Goal: Task Accomplishment & Management: Manage account settings

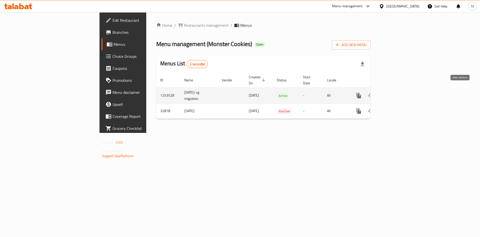
click at [401, 90] on link "enhanced table" at bounding box center [395, 96] width 12 height 12
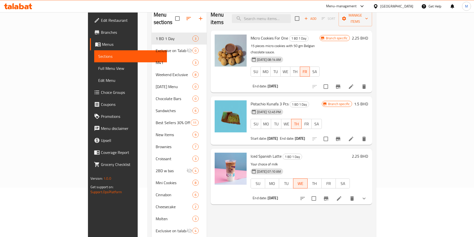
scroll to position [38, 0]
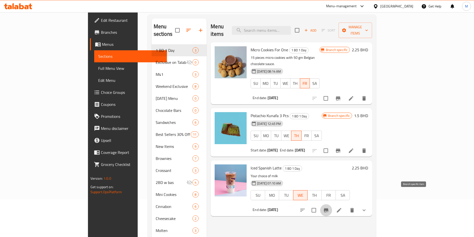
click at [332, 204] on button "Branch-specific-item" at bounding box center [326, 210] width 12 height 12
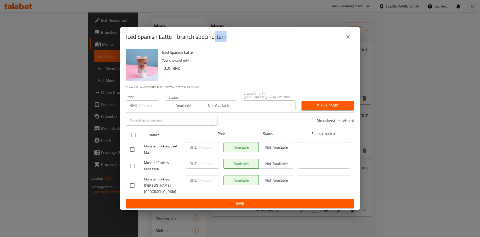
click at [131, 137] on input "checkbox" at bounding box center [133, 135] width 11 height 11
checkbox input "true"
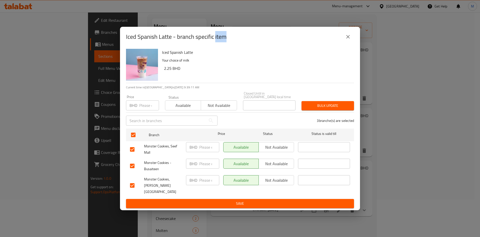
click at [178, 107] on span "Available" at bounding box center [183, 105] width 32 height 7
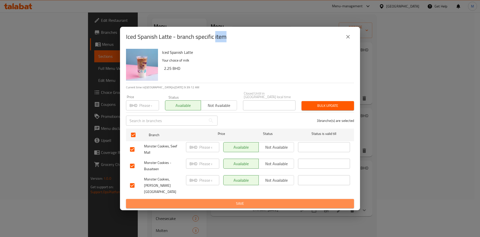
click at [238, 201] on span "Save" at bounding box center [240, 203] width 220 height 6
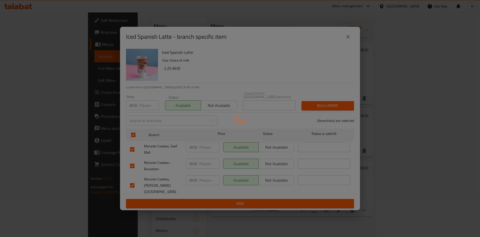
click at [326, 224] on div at bounding box center [240, 118] width 480 height 237
